Goal: Information Seeking & Learning: Learn about a topic

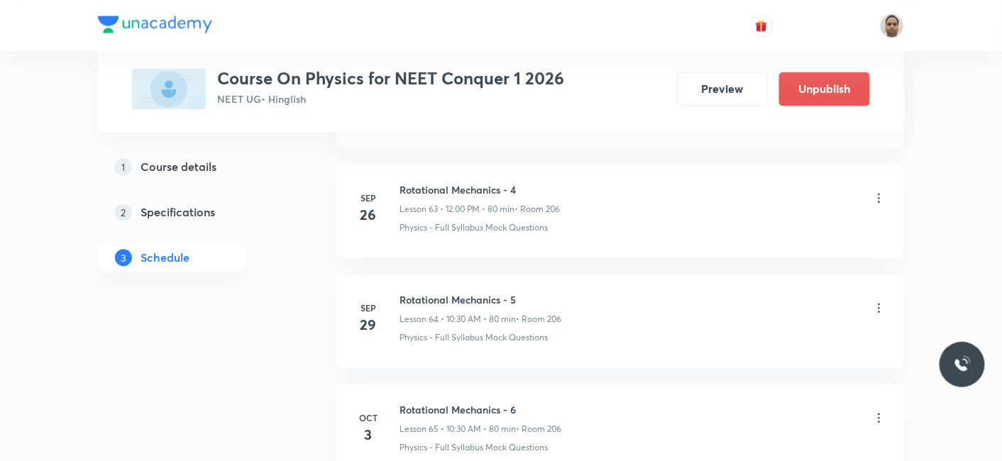
scroll to position [8015, 0]
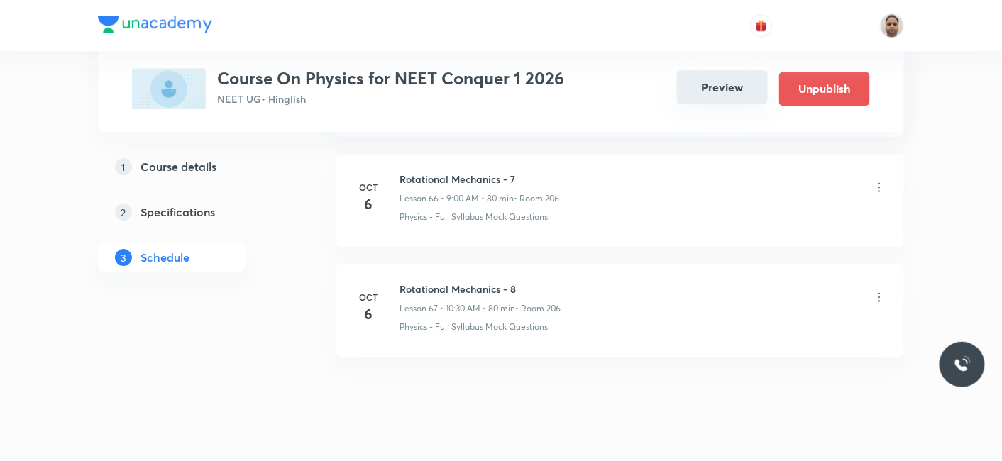
click at [736, 96] on button "Preview" at bounding box center [722, 87] width 91 height 34
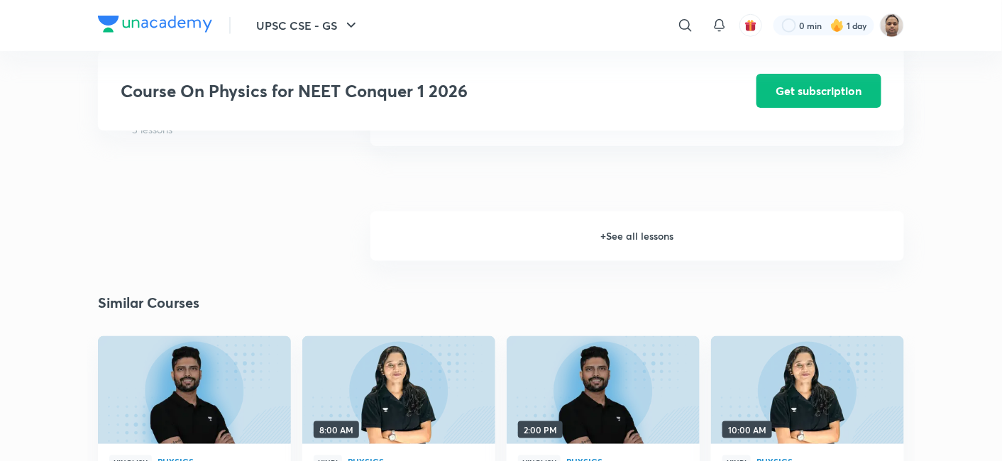
scroll to position [2089, 0]
click at [647, 239] on h6 "+ See all lessons" at bounding box center [637, 236] width 534 height 50
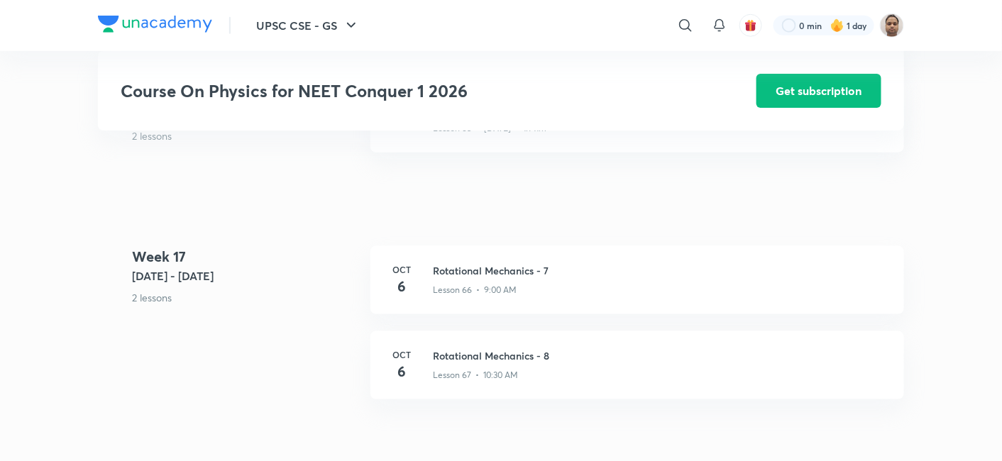
scroll to position [7178, 0]
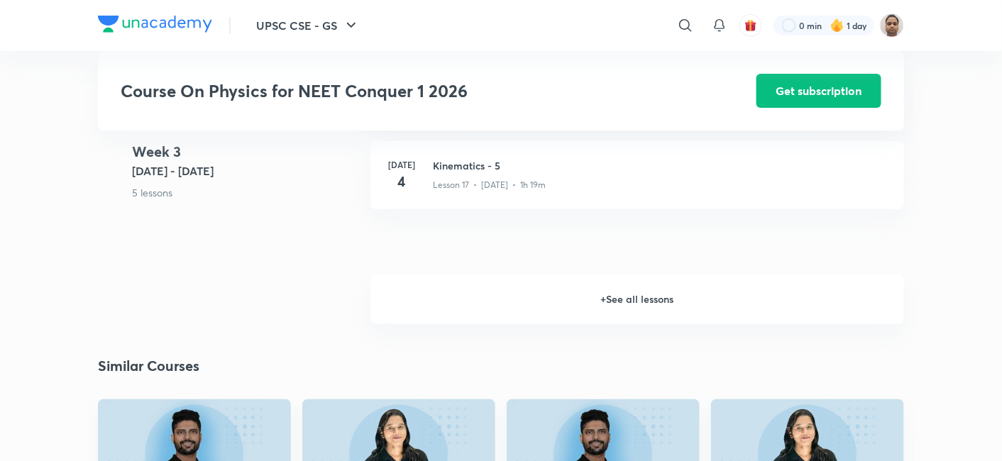
click at [656, 299] on h6 "+ See all lessons" at bounding box center [637, 300] width 534 height 50
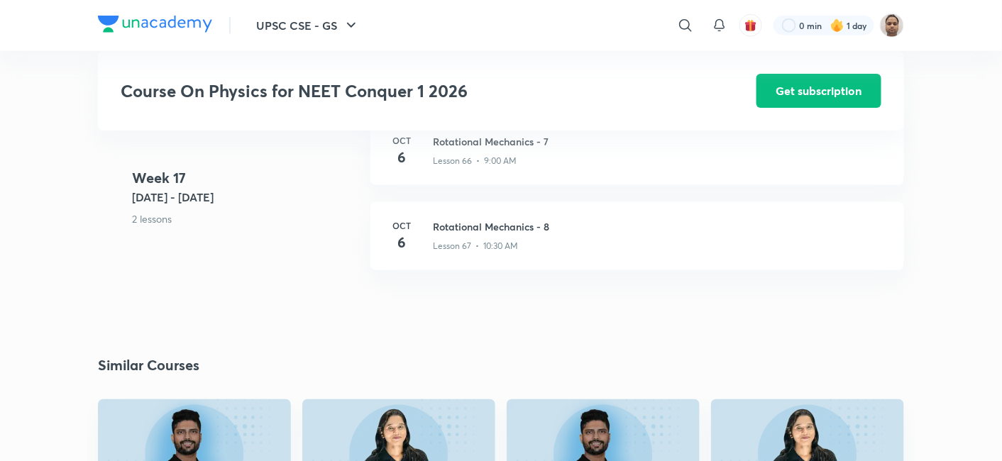
scroll to position [7261, 0]
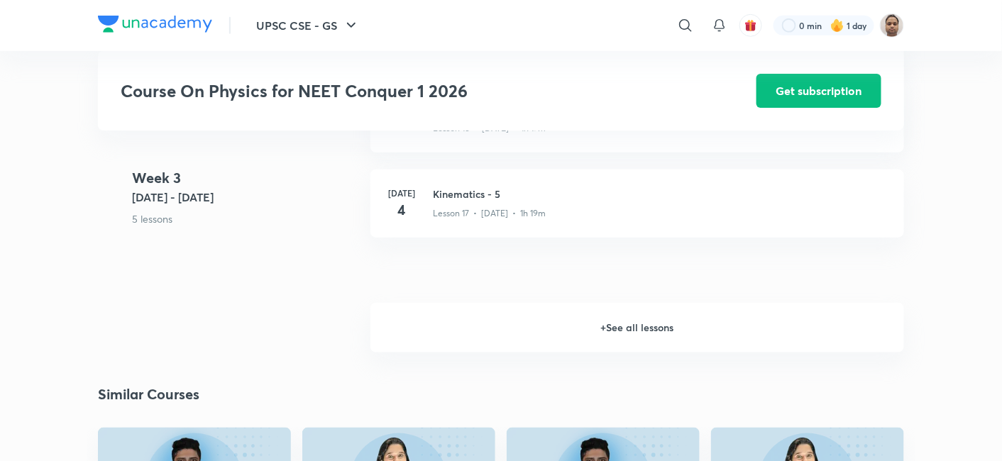
scroll to position [2002, 0]
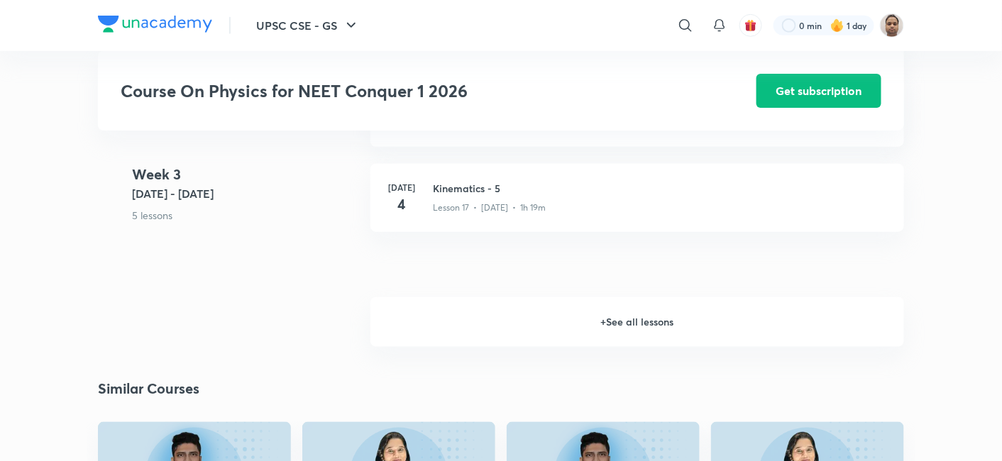
click at [627, 319] on h6 "+ See all lessons" at bounding box center [637, 322] width 534 height 50
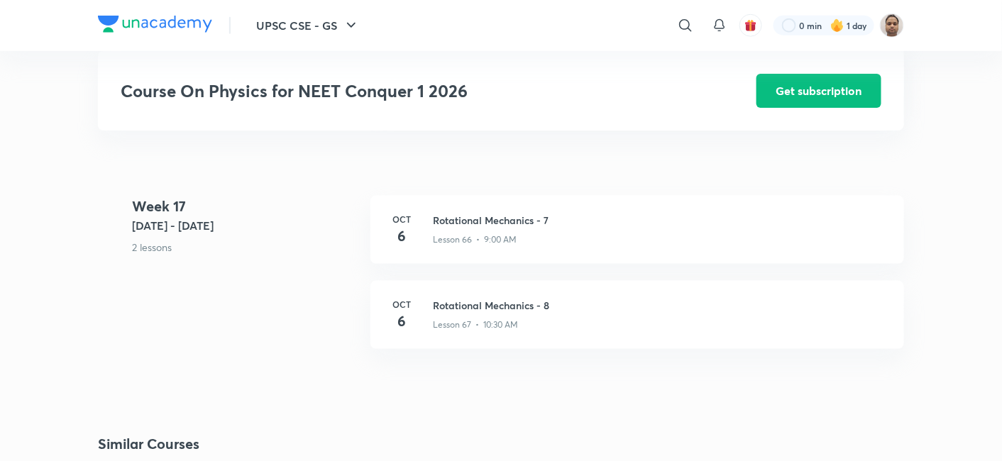
scroll to position [7212, 0]
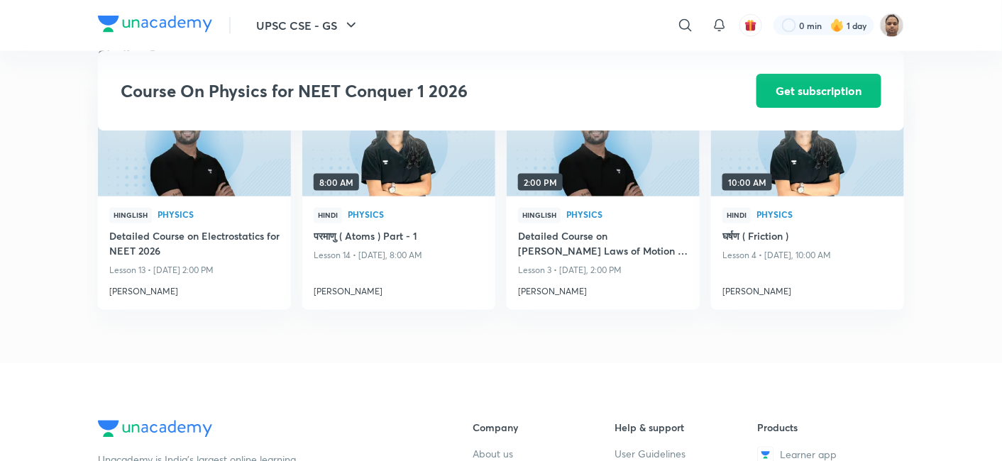
scroll to position [2095, 0]
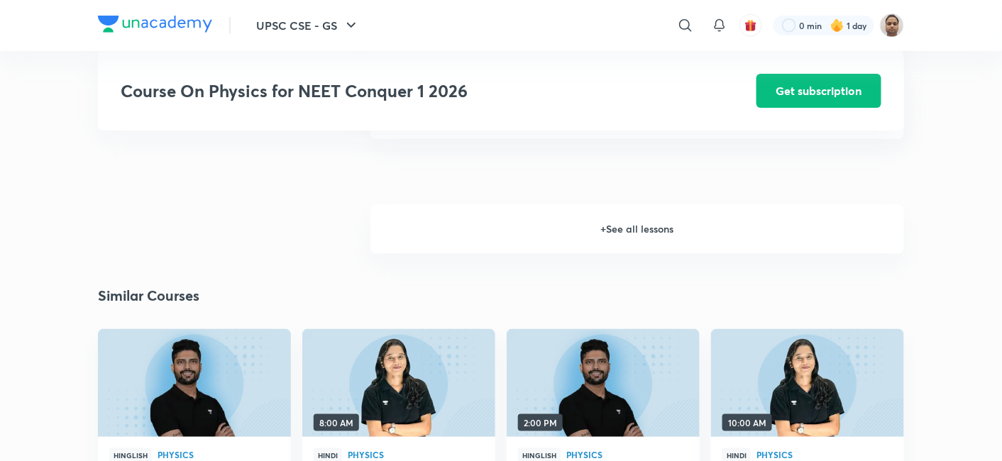
click at [635, 219] on h6 "+ See all lessons" at bounding box center [637, 229] width 534 height 50
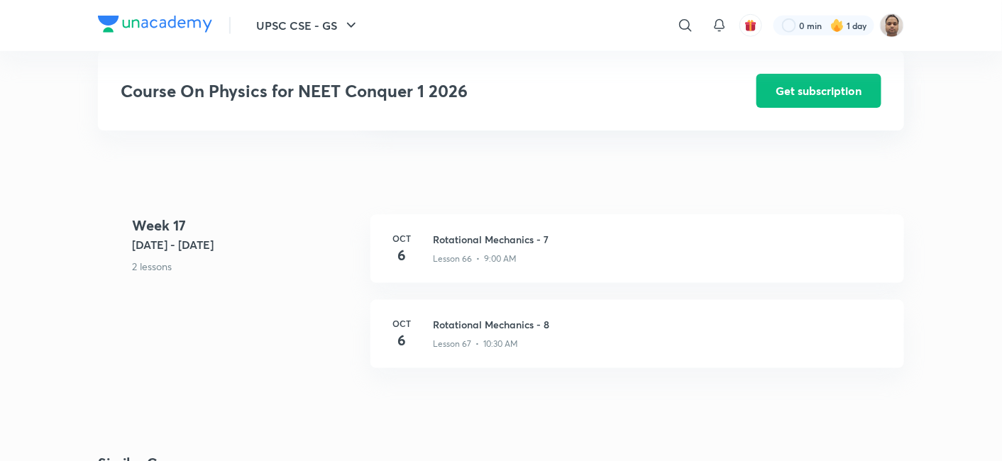
scroll to position [7192, 0]
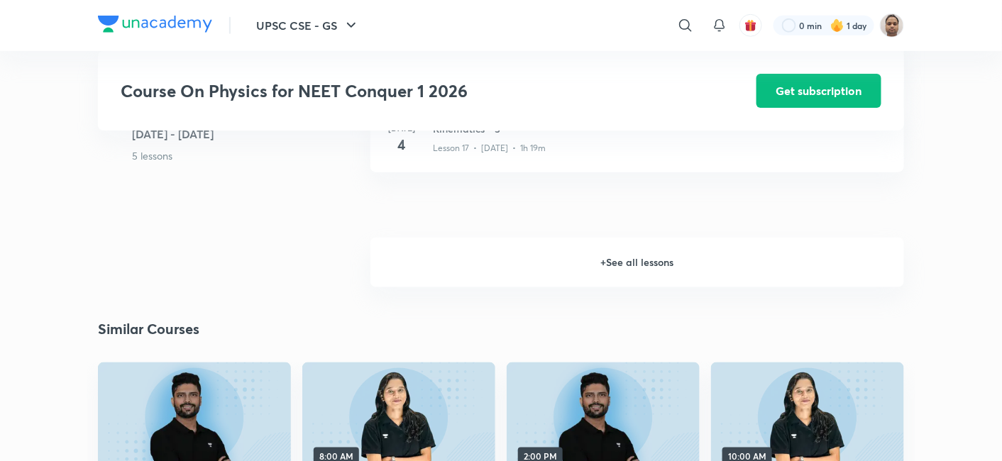
scroll to position [2064, 0]
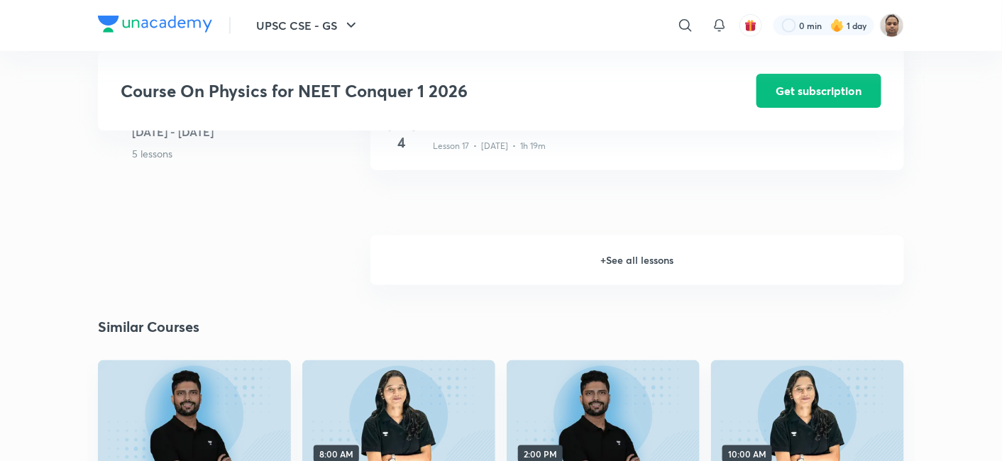
click at [639, 254] on h6 "+ See all lessons" at bounding box center [637, 261] width 534 height 50
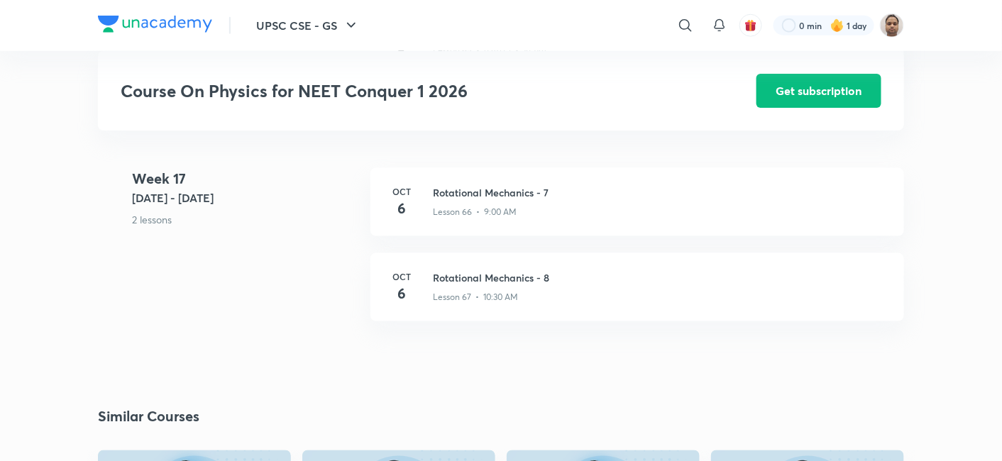
scroll to position [7144, 0]
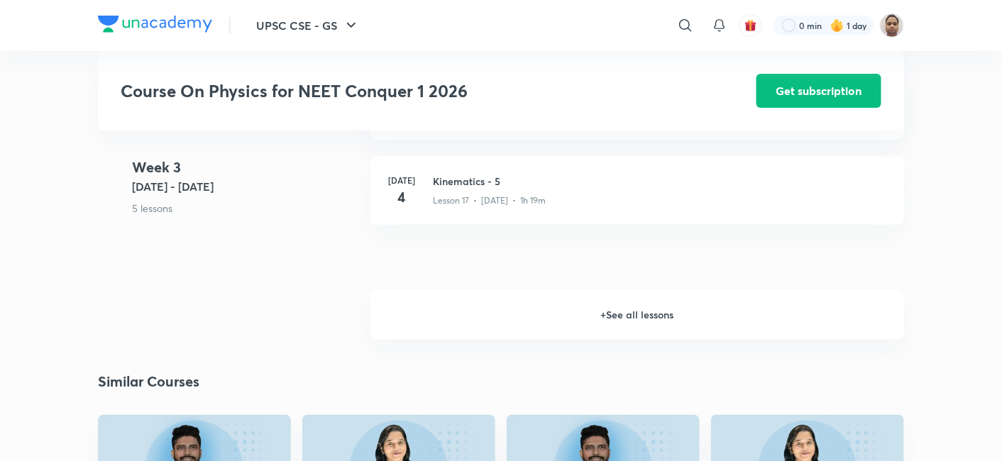
scroll to position [1985, 0]
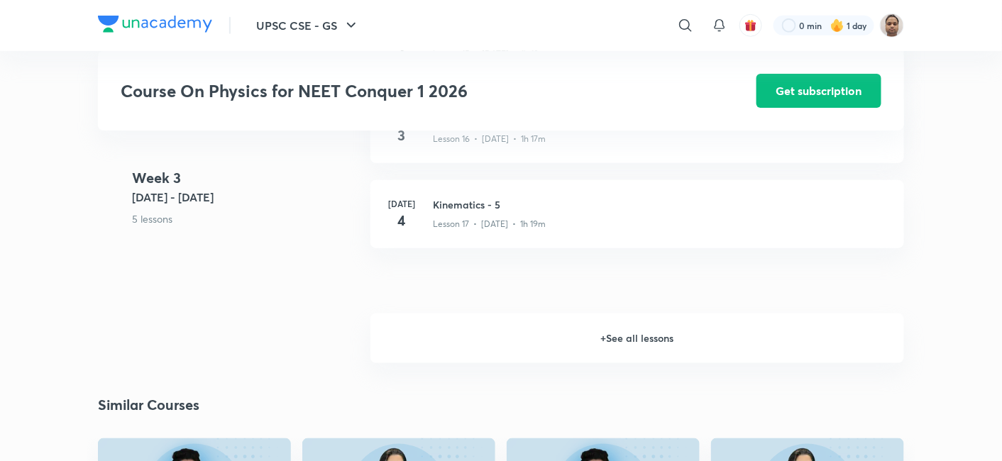
click at [650, 339] on h6 "+ See all lessons" at bounding box center [637, 339] width 534 height 50
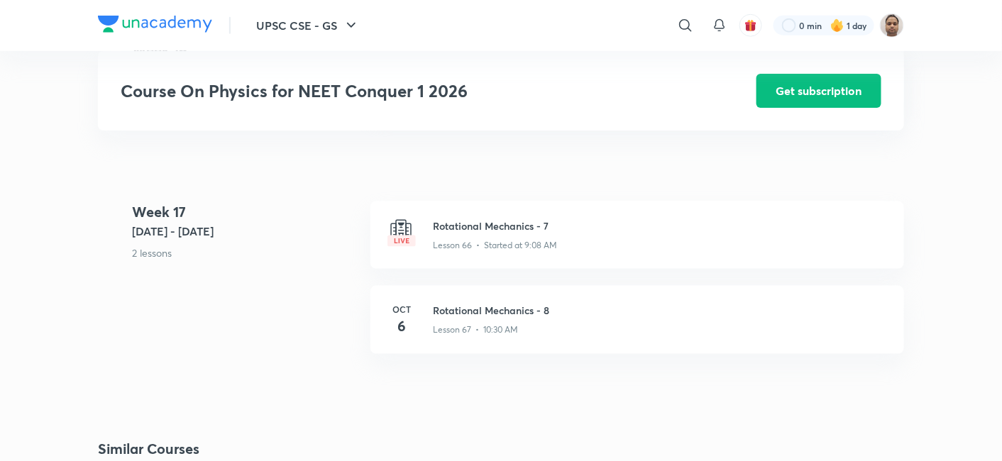
scroll to position [7206, 0]
